Goal: Task Accomplishment & Management: Use online tool/utility

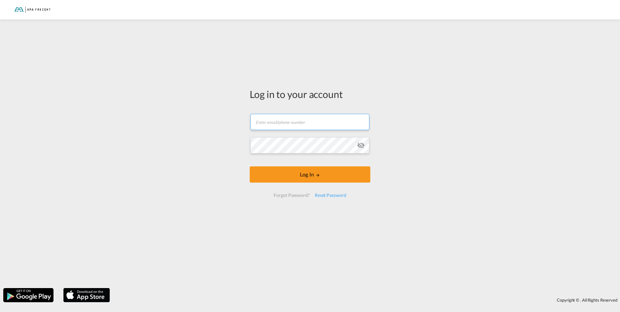
click at [277, 119] on input "text" at bounding box center [309, 122] width 119 height 16
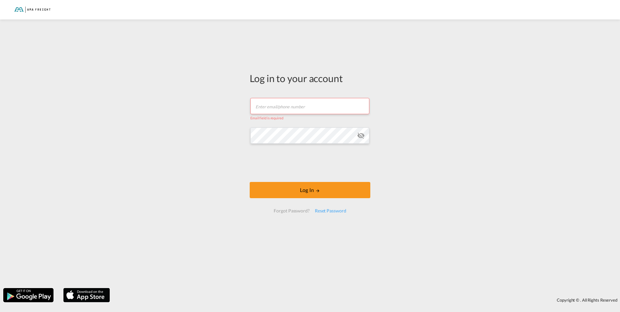
click at [281, 105] on input "text" at bounding box center [309, 106] width 119 height 16
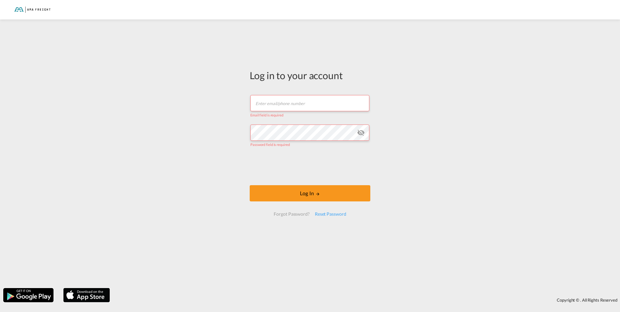
type input "[PERSON_NAME][EMAIL_ADDRESS][DOMAIN_NAME]"
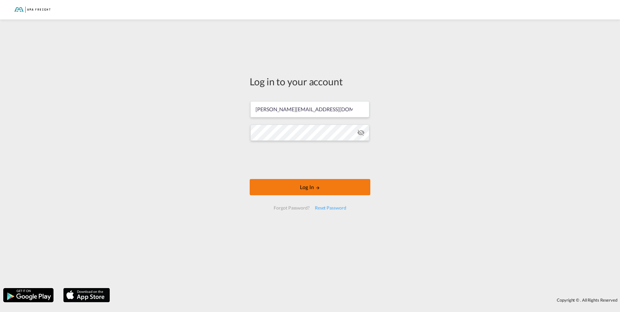
click at [314, 189] on button "Log In" at bounding box center [310, 187] width 121 height 16
